Goal: Navigation & Orientation: Find specific page/section

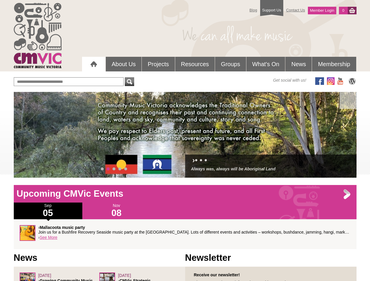
click at [185, 135] on div "› • • • Always was, always will be Aboriginal Land" at bounding box center [185, 135] width 343 height 86
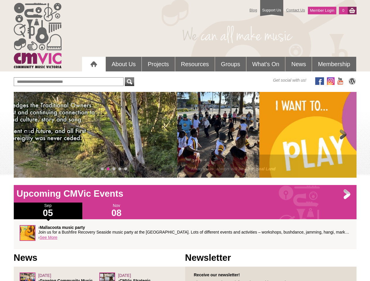
click at [185, 135] on div "› • • • Always was, always will be Aboriginal Land" at bounding box center [185, 135] width 343 height 86
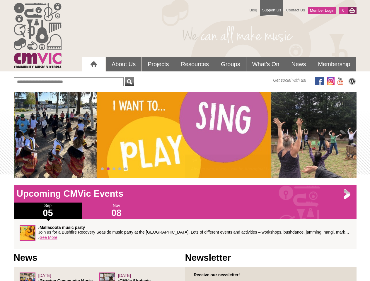
click at [27, 135] on span at bounding box center [27, 135] width 12 height 12
click at [343, 135] on span at bounding box center [343, 135] width 12 height 12
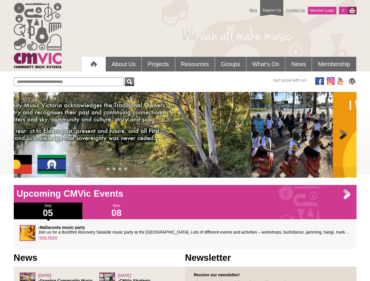
click at [102, 169] on span "0" at bounding box center [102, 169] width 3 height 3
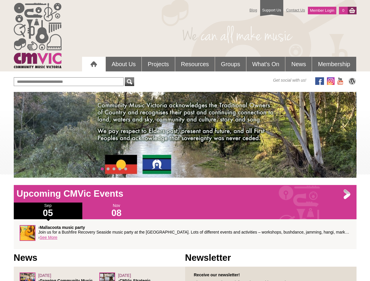
click at [108, 169] on span "1" at bounding box center [108, 169] width 3 height 3
click at [114, 169] on span "2" at bounding box center [113, 169] width 3 height 3
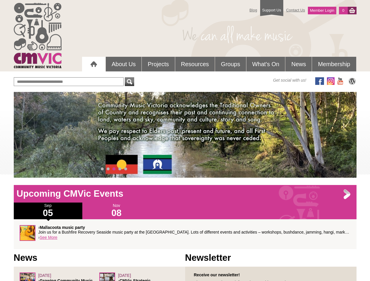
click at [120, 169] on span "3" at bounding box center [119, 169] width 3 height 3
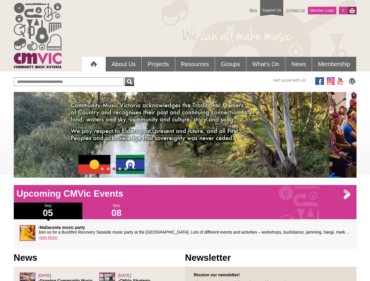
click at [126, 169] on span "4" at bounding box center [125, 169] width 3 height 3
